Goal: Transaction & Acquisition: Purchase product/service

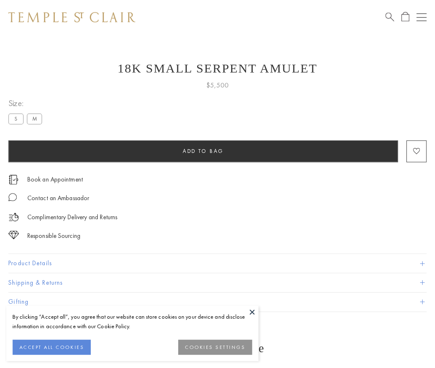
scroll to position [3, 0]
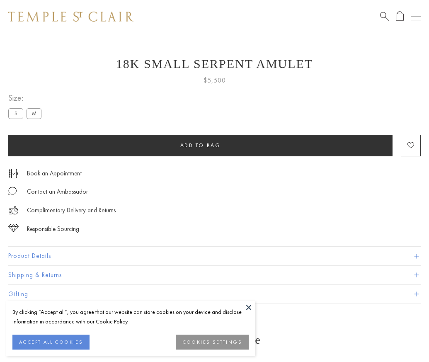
click at [200, 145] on span "Add to bag" at bounding box center [200, 145] width 41 height 7
